Goal: Task Accomplishment & Management: Complete application form

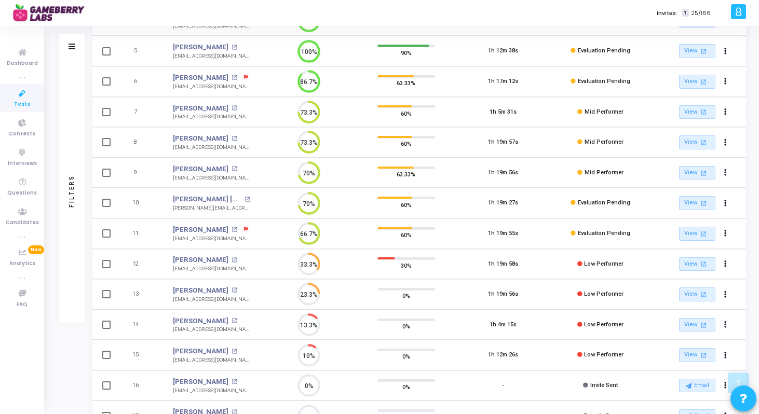
click at [244, 229] on icon at bounding box center [246, 229] width 4 height 4
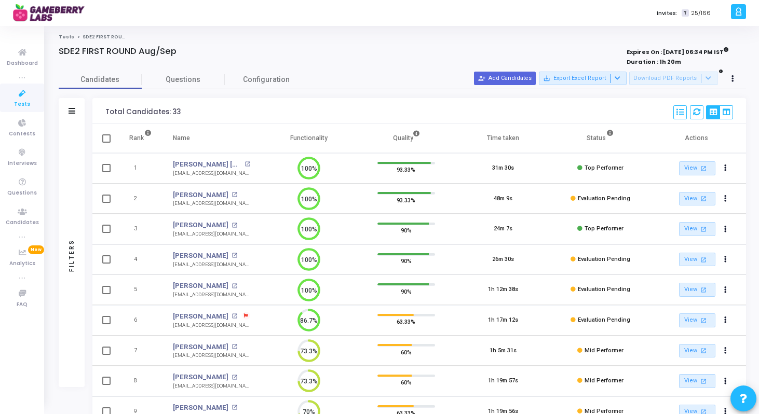
click at [519, 74] on div at bounding box center [379, 207] width 759 height 414
click at [519, 75] on button "person_add_alt Add Candidates" at bounding box center [505, 78] width 62 height 13
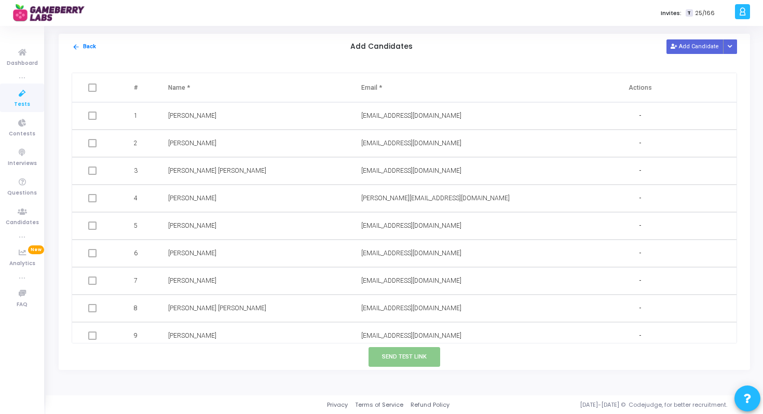
scroll to position [667, 0]
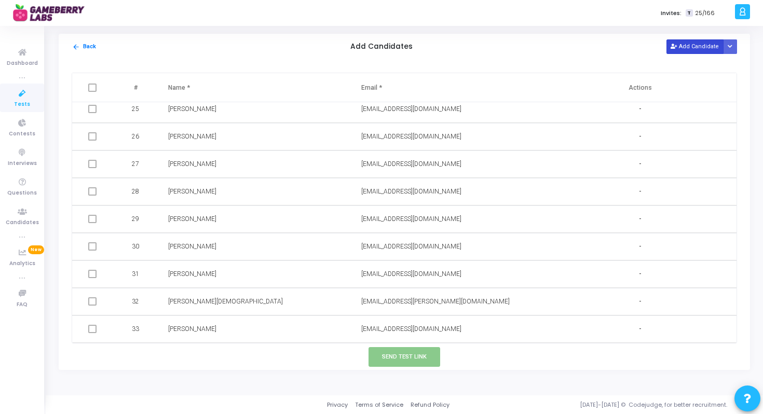
click at [694, 46] on button "Add Candidate" at bounding box center [694, 46] width 57 height 14
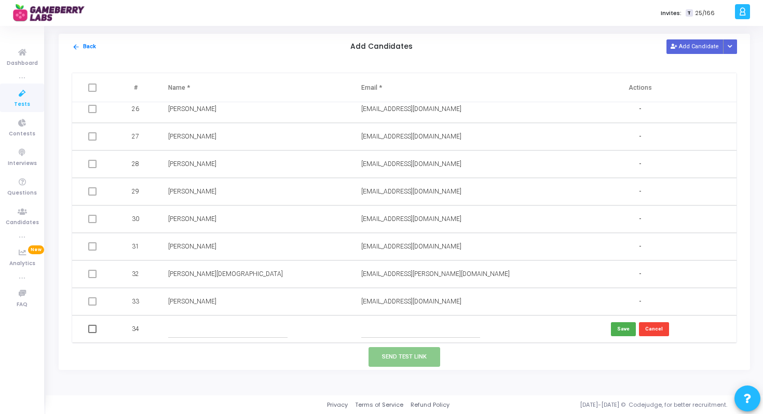
click at [396, 327] on input "text" at bounding box center [420, 329] width 119 height 17
paste input "Karan Chotaliya karanchotaliya99@gmail.com"
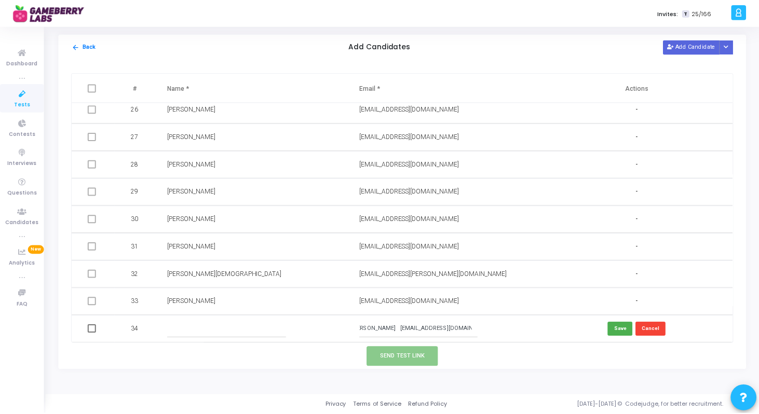
scroll to position [0, 0]
drag, startPoint x: 395, startPoint y: 328, endPoint x: 345, endPoint y: 332, distance: 50.5
click at [345, 332] on tr "34 Karan Chotaliya karanchotaliya99@gmail.com Save Cancel" at bounding box center [404, 328] width 664 height 27
type input "karanchotaliya99@gmail.com"
click at [241, 332] on input "text" at bounding box center [227, 329] width 119 height 17
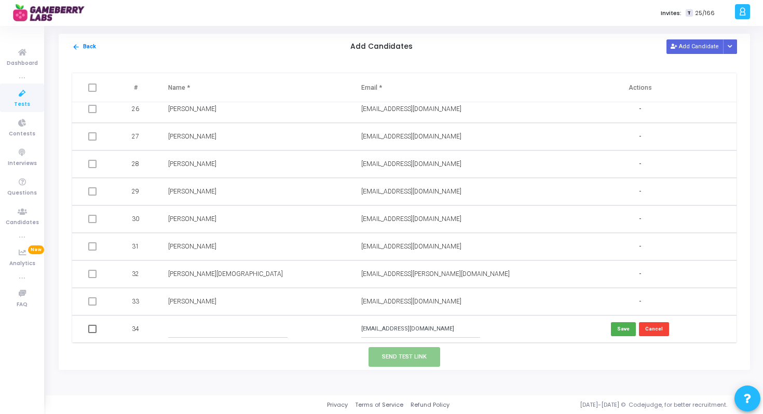
paste input "Karan Chotaliya"
type input "Karan Chotaliya"
click at [619, 331] on button "Save" at bounding box center [623, 329] width 25 height 14
click at [92, 332] on span at bounding box center [92, 329] width 8 height 8
click at [92, 333] on input "checkbox" at bounding box center [92, 333] width 1 height 1
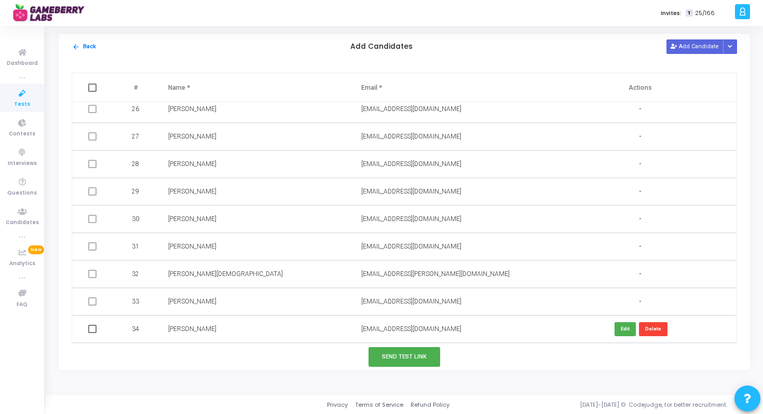
checkbox input "true"
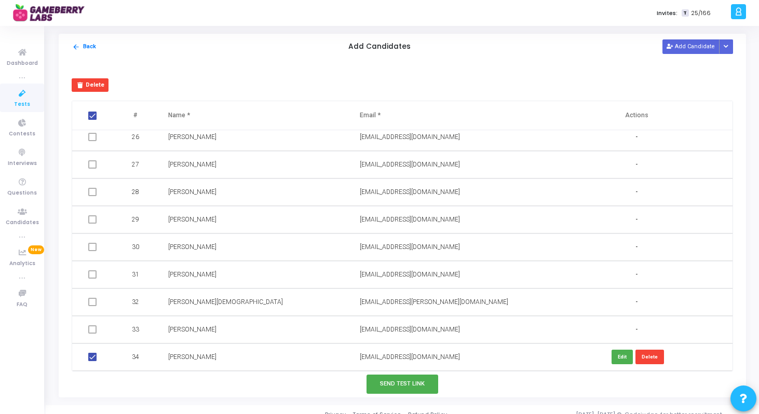
scroll to position [10, 0]
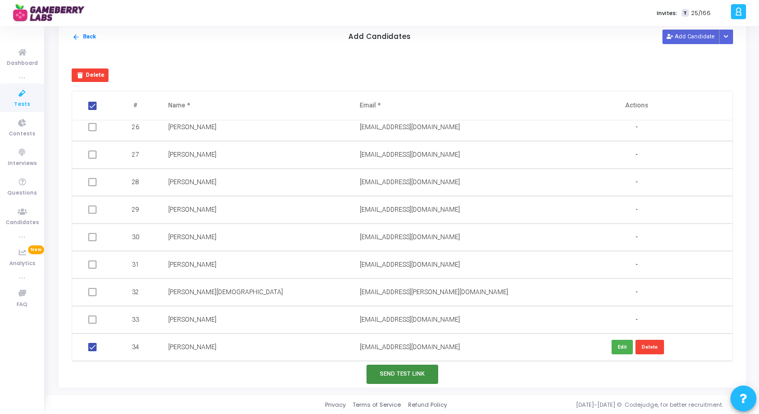
click at [380, 372] on button "Send Test Link" at bounding box center [402, 374] width 72 height 19
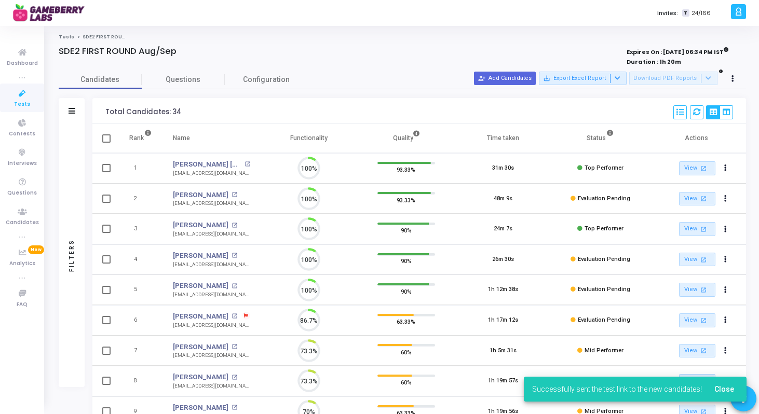
scroll to position [22, 26]
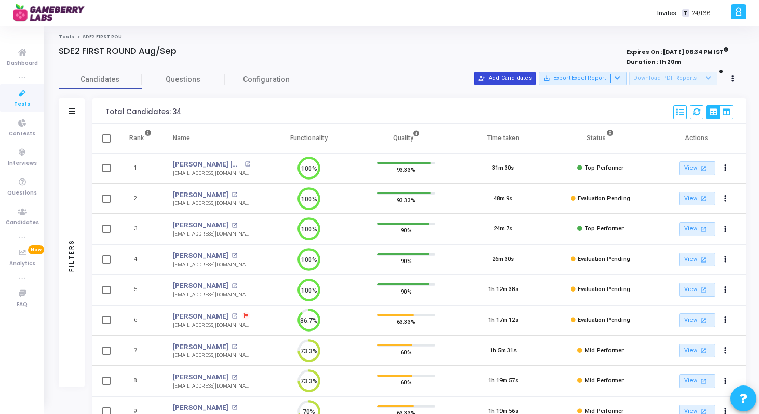
click at [510, 83] on button "person_add_alt Add Candidates" at bounding box center [505, 78] width 62 height 13
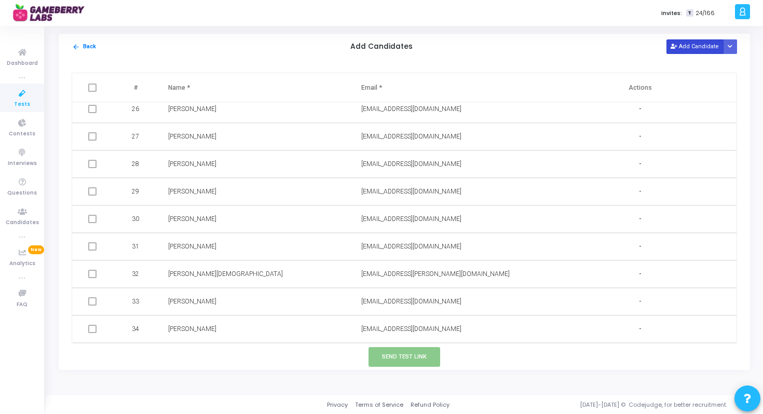
click at [696, 50] on button "Add Candidate" at bounding box center [694, 46] width 57 height 14
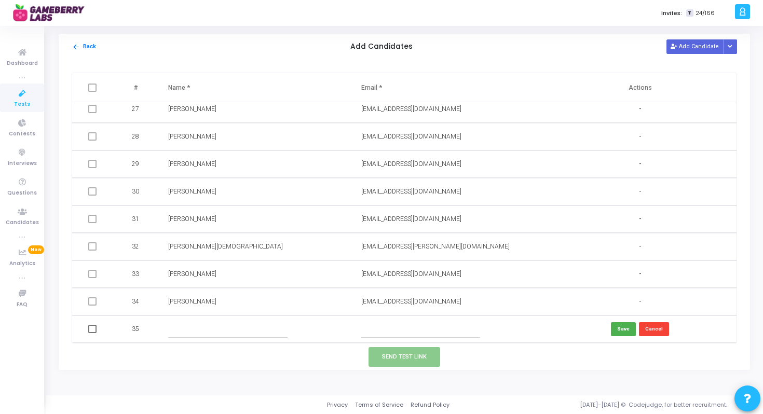
click at [400, 328] on input "text" at bounding box center [420, 329] width 119 height 17
paste input "Adhiraj Shetty adhirajshetty97@gmail.com"
drag, startPoint x: 401, startPoint y: 331, endPoint x: 352, endPoint y: 326, distance: 48.4
click at [352, 326] on td "Adhiraj Shetty adhirajshetty97@gmail.com" at bounding box center [447, 328] width 193 height 27
type input "adhirajshetty97@gmail.com"
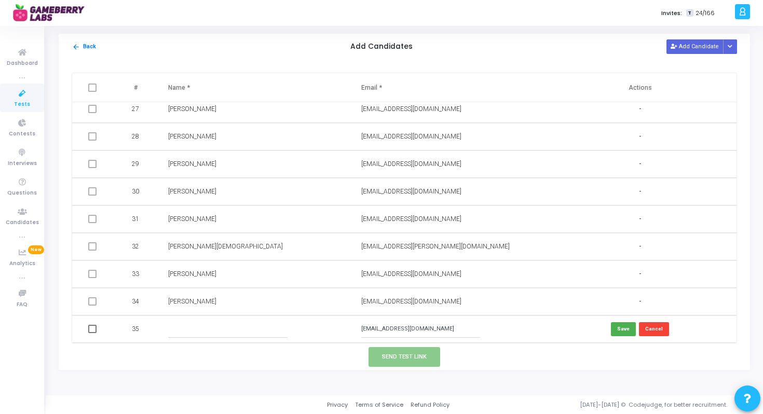
click at [235, 333] on input "text" at bounding box center [227, 329] width 119 height 17
paste input "Adhiraj Shetty"
type input "Adhiraj Shetty"
click at [624, 333] on button "Save" at bounding box center [623, 329] width 25 height 14
click at [95, 329] on span at bounding box center [92, 329] width 8 height 8
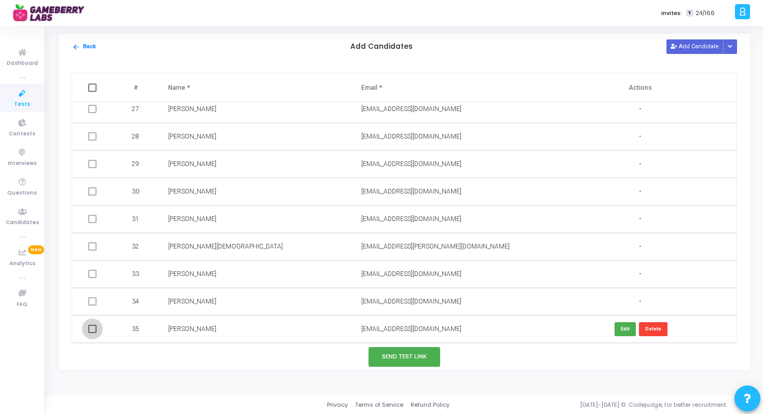
click at [92, 333] on input "checkbox" at bounding box center [92, 333] width 1 height 1
checkbox input "true"
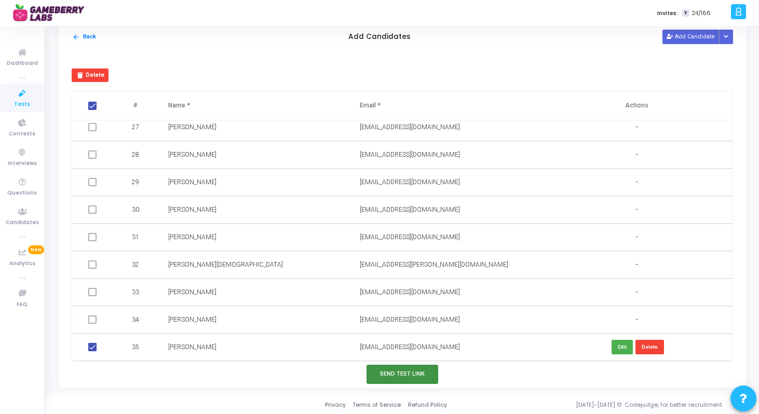
click at [406, 375] on button "Send Test Link" at bounding box center [402, 374] width 72 height 19
